Goal: Obtain resource: Download file/media

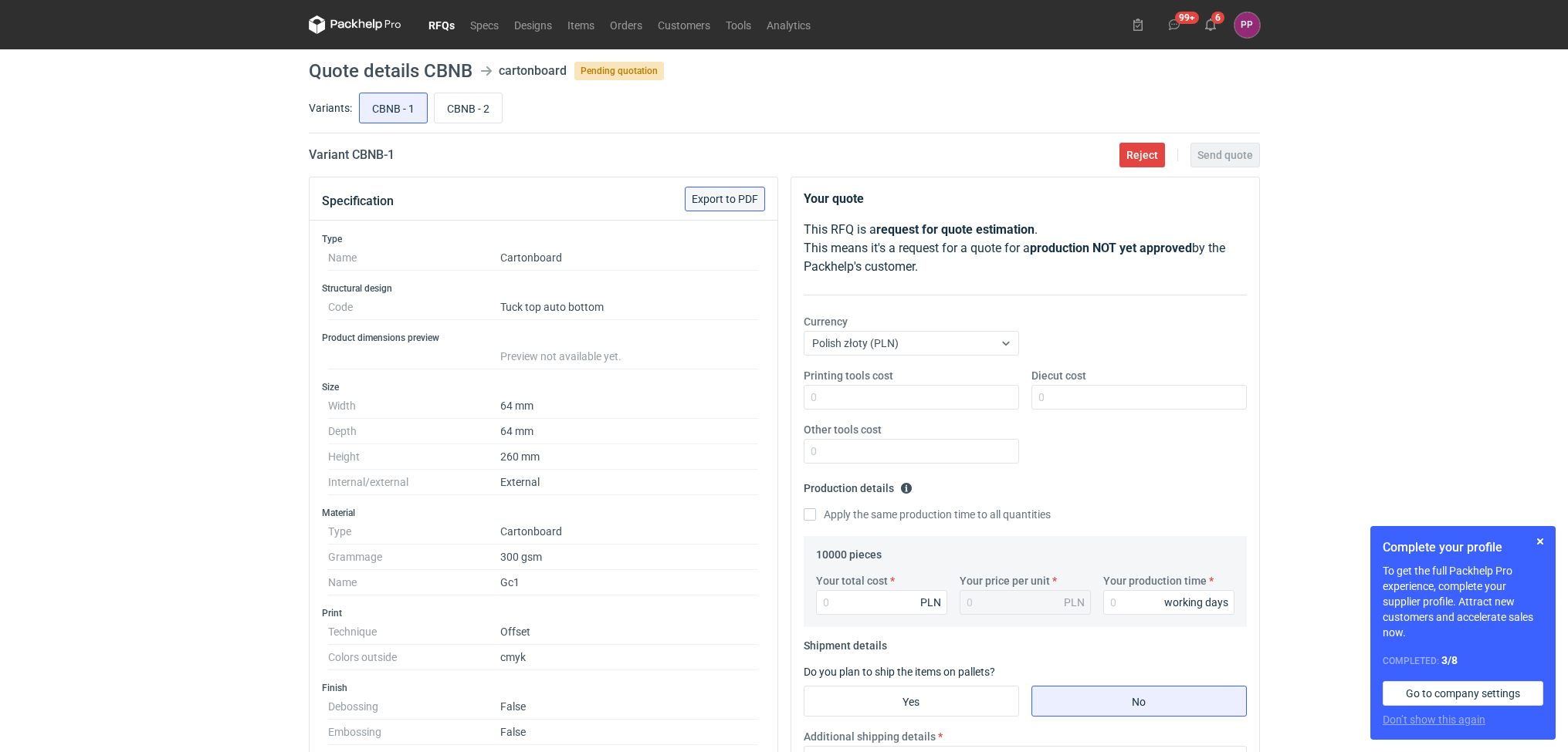
click at [723, 197] on span "Export to PDF" at bounding box center [725, 199] width 66 height 11
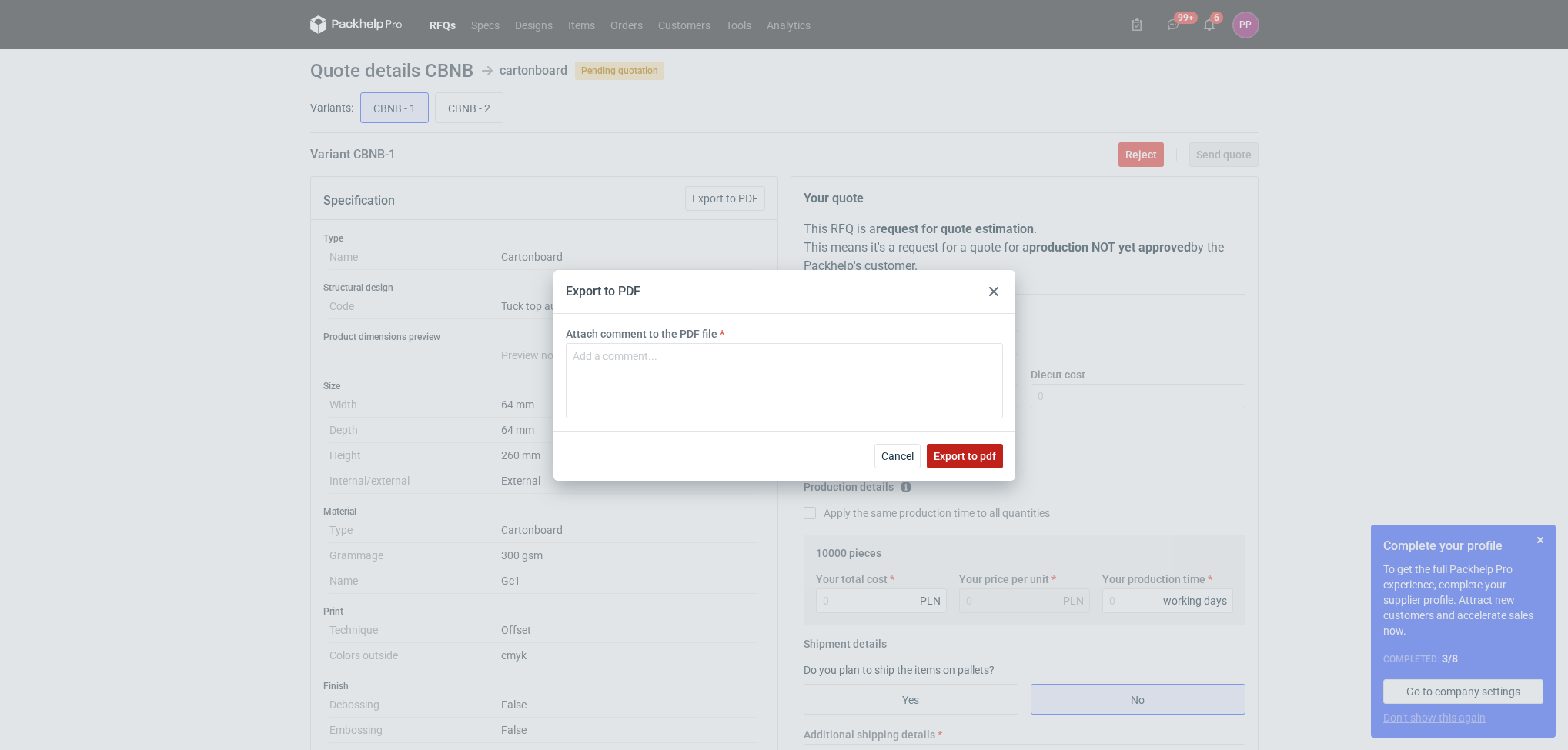
click at [977, 458] on span "Export to pdf" at bounding box center [965, 456] width 62 height 10
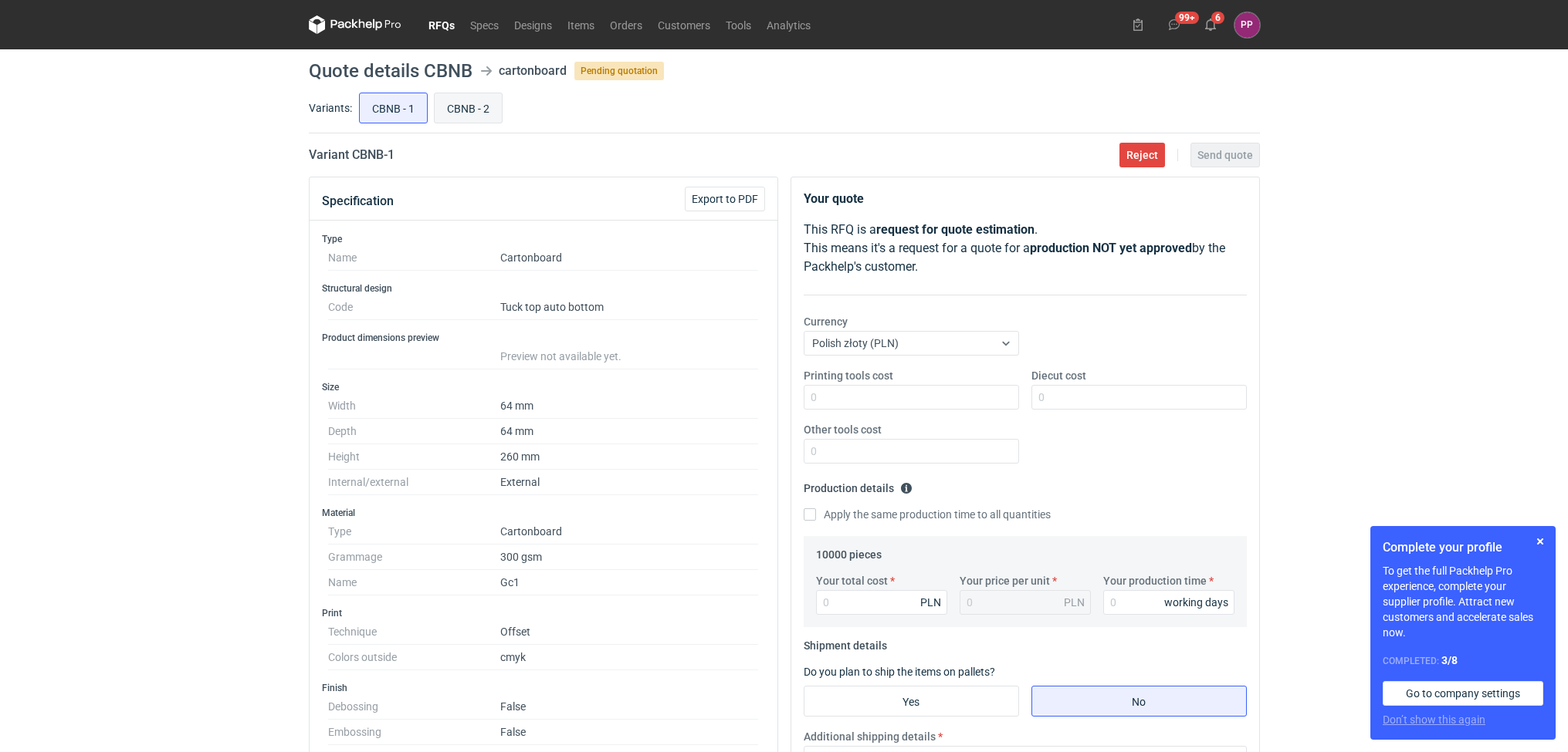
click at [481, 116] on input "CBNB - 2" at bounding box center [468, 108] width 67 height 29
radio input "true"
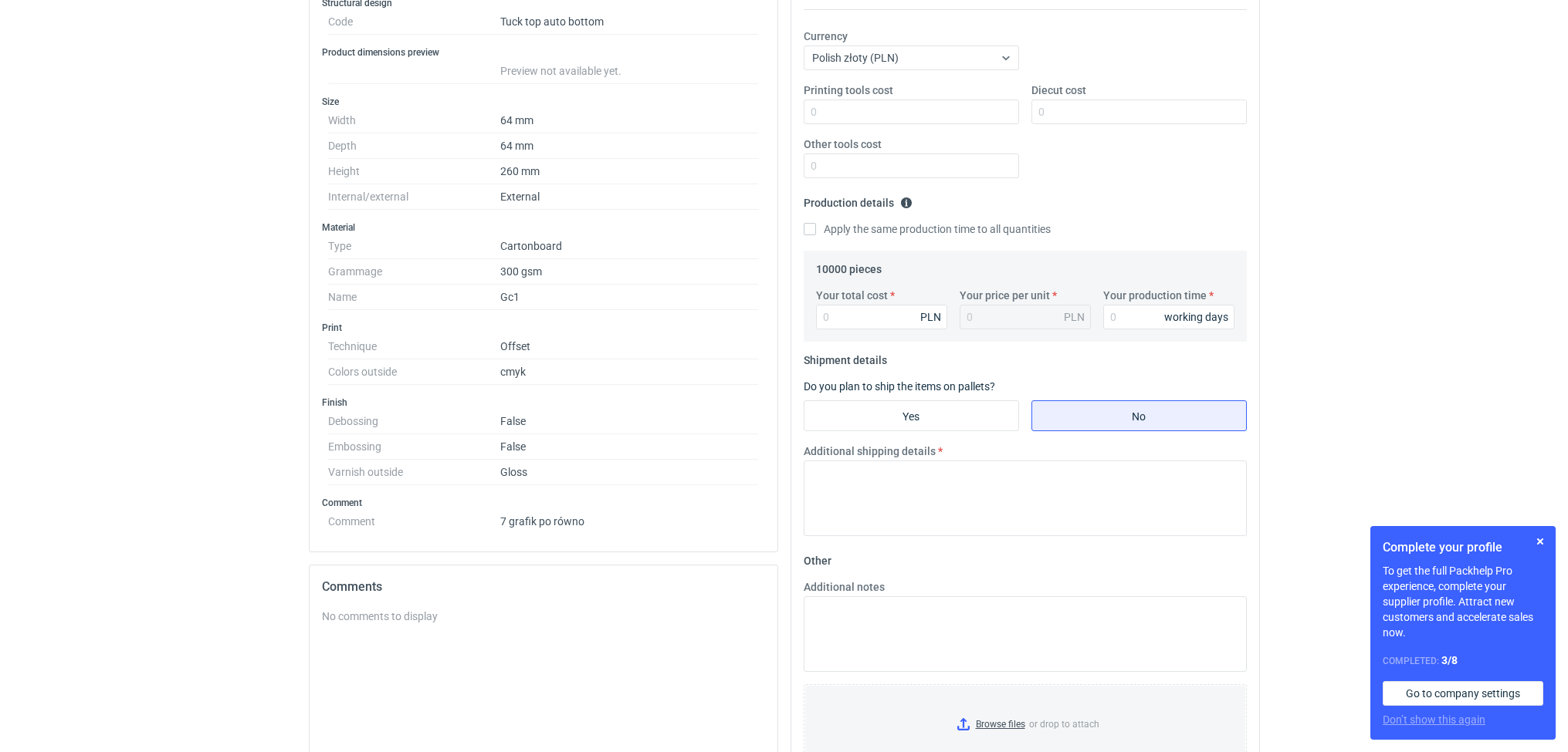
scroll to position [33, 0]
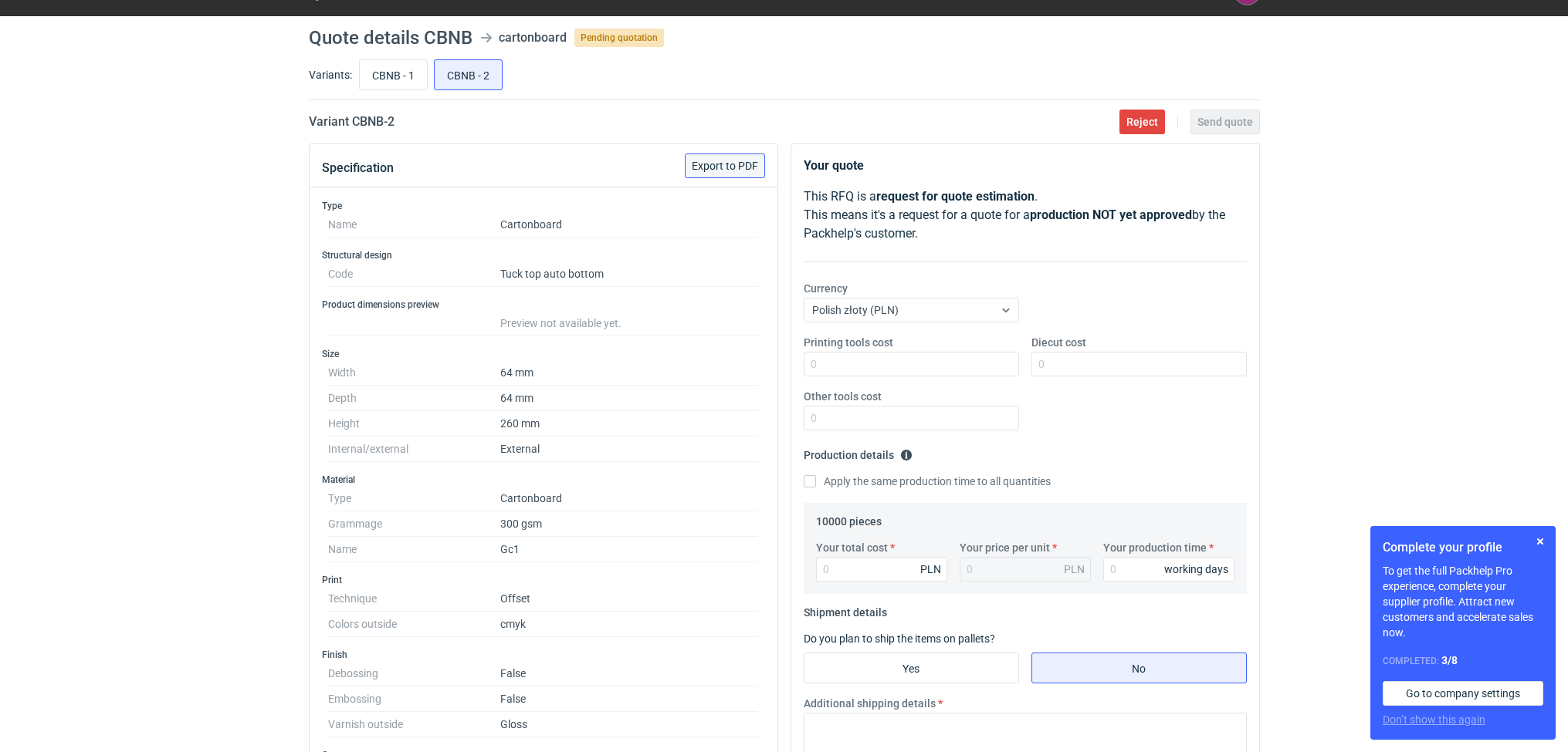
click at [727, 156] on button "Export to PDF" at bounding box center [724, 166] width 80 height 25
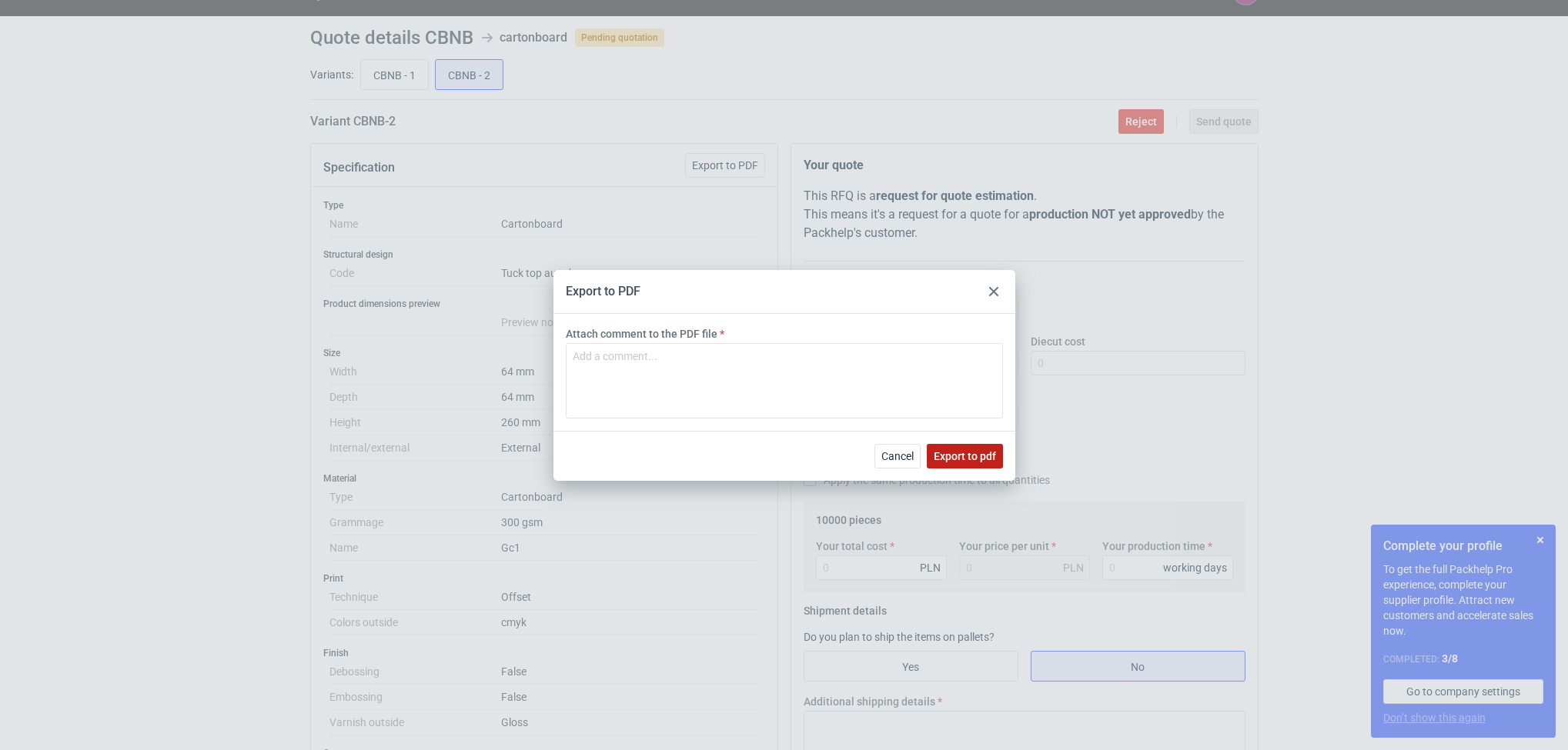
click at [961, 446] on button "Export to pdf" at bounding box center [965, 456] width 76 height 25
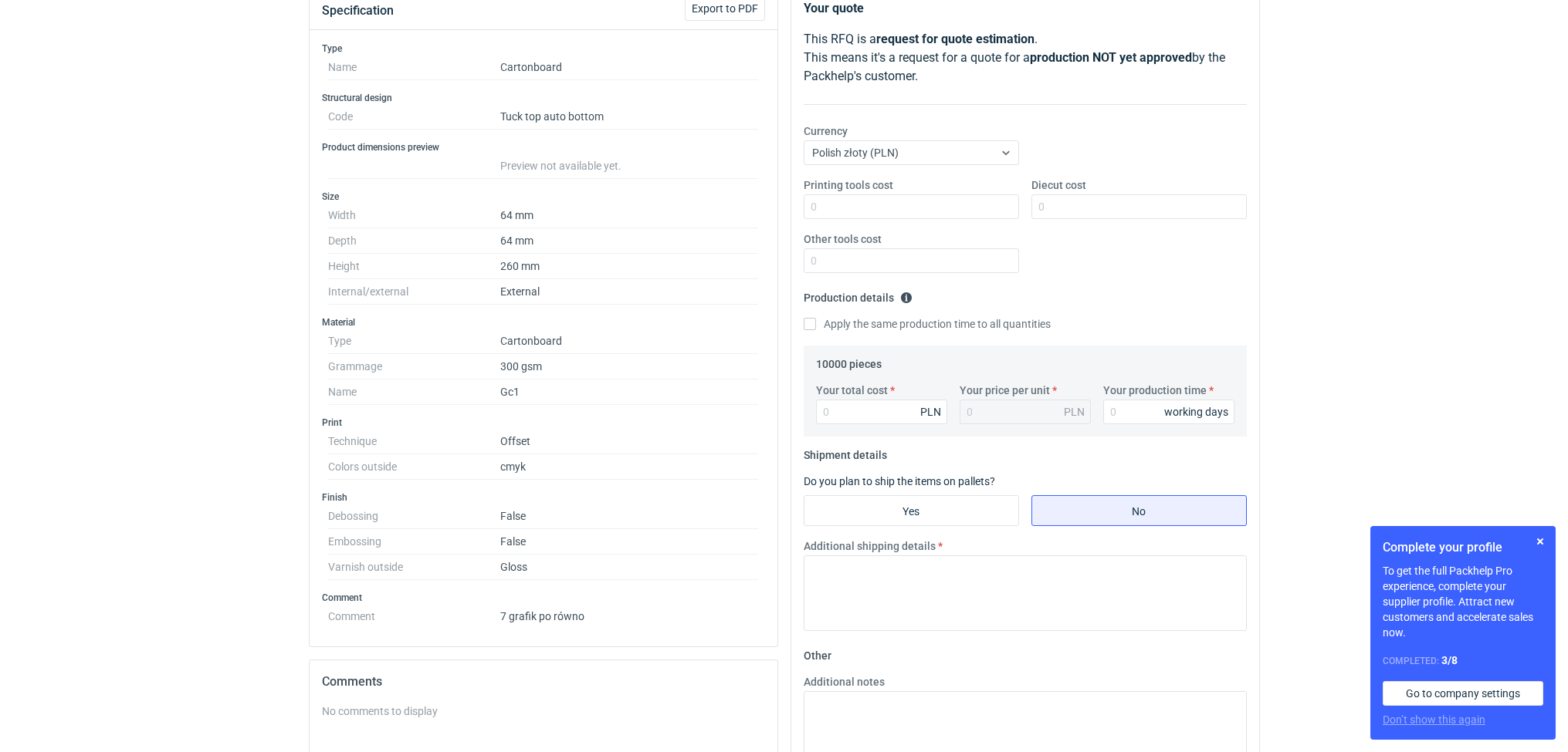
scroll to position [0, 0]
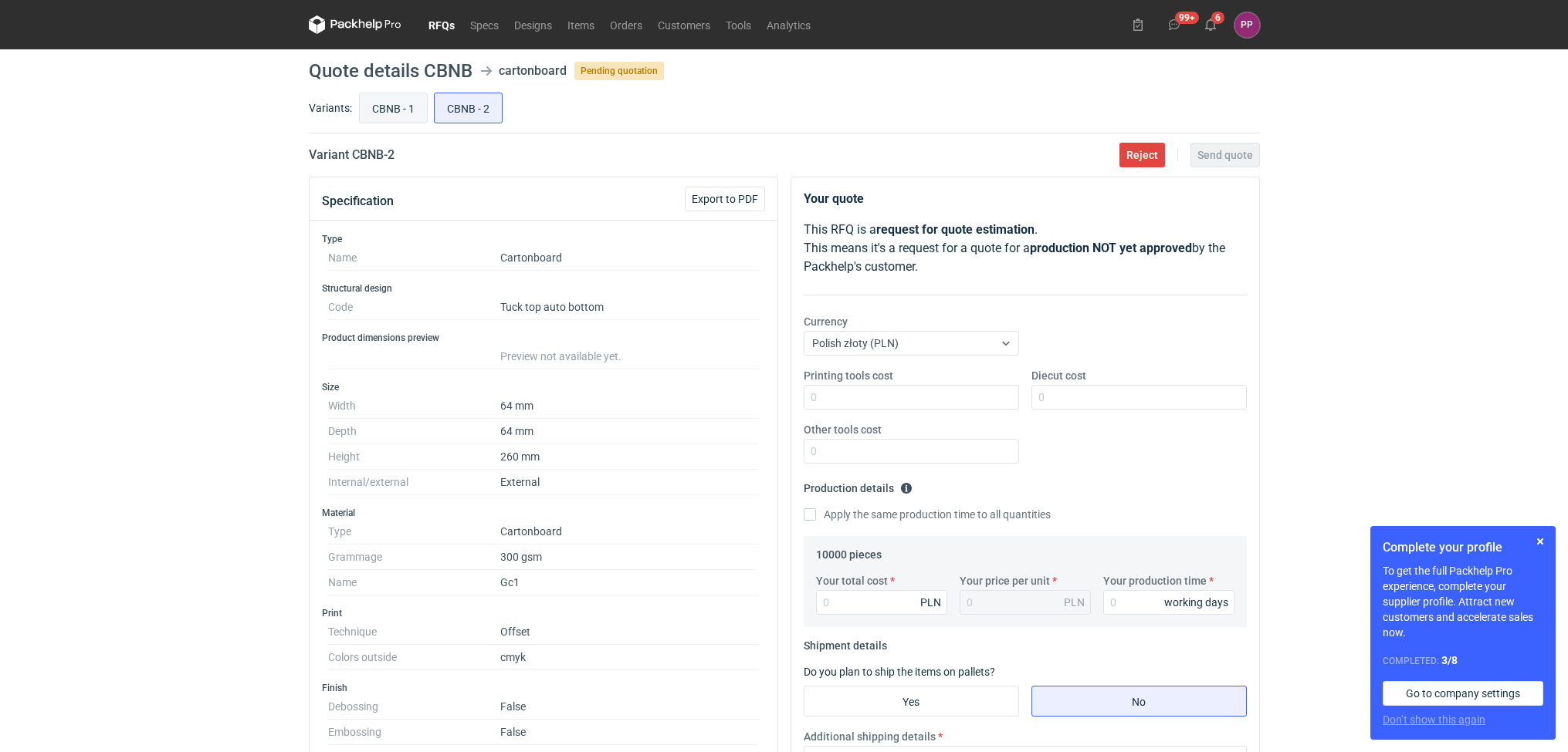
click at [371, 102] on input "CBNB - 1" at bounding box center [393, 108] width 67 height 29
radio input "true"
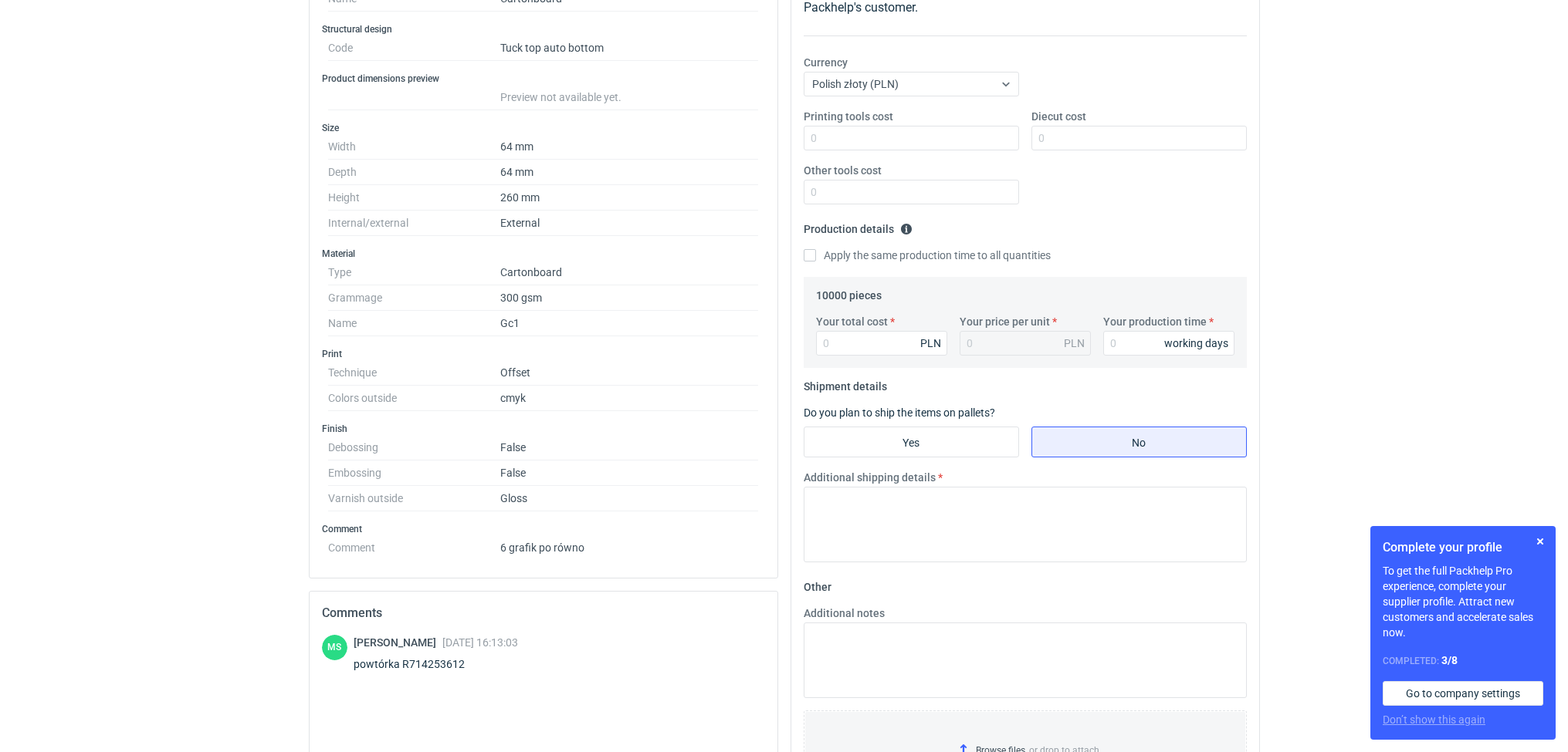
scroll to position [477, 0]
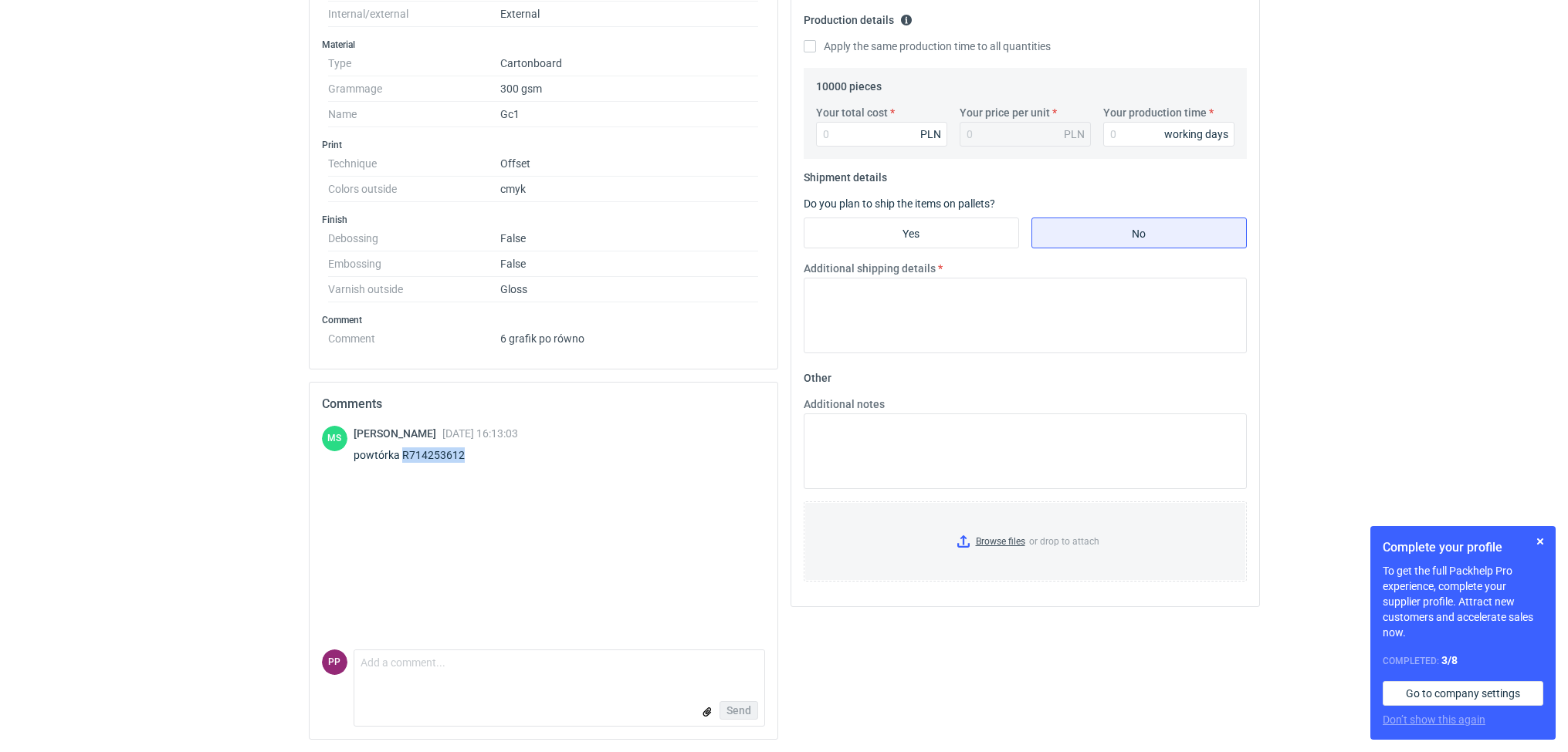
drag, startPoint x: 465, startPoint y: 452, endPoint x: 404, endPoint y: 457, distance: 61.2
click at [404, 457] on div "powtórka R714253612" at bounding box center [435, 454] width 164 height 15
copy div "R714253612"
